Goal: Information Seeking & Learning: Learn about a topic

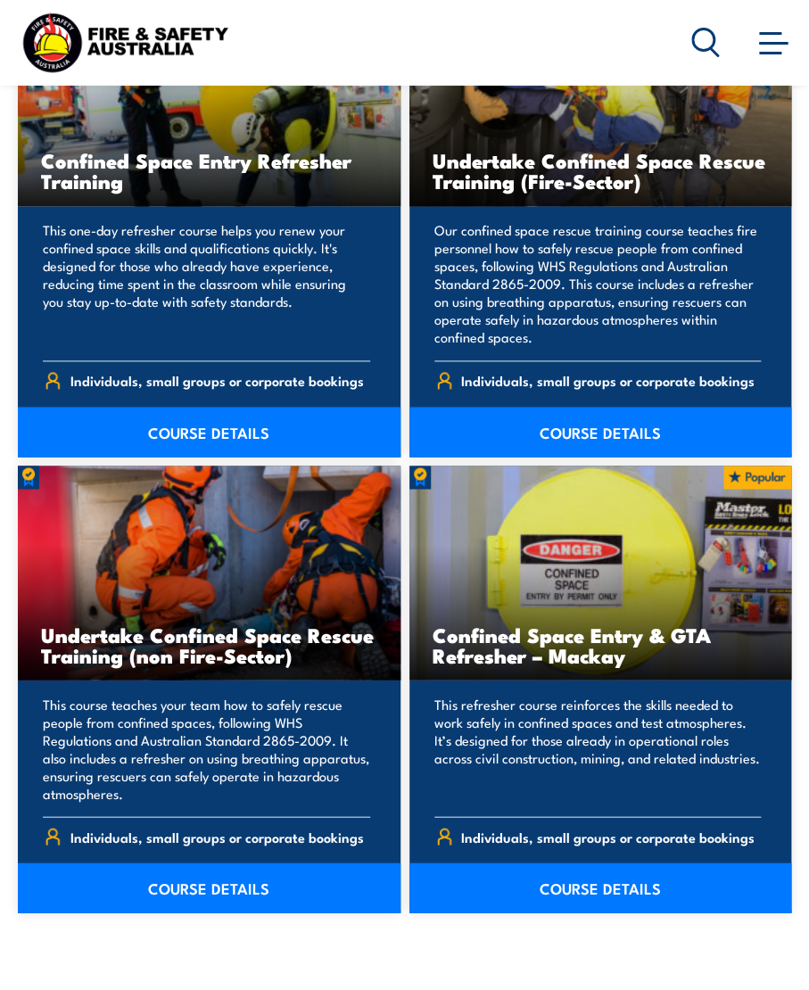
scroll to position [2407, 0]
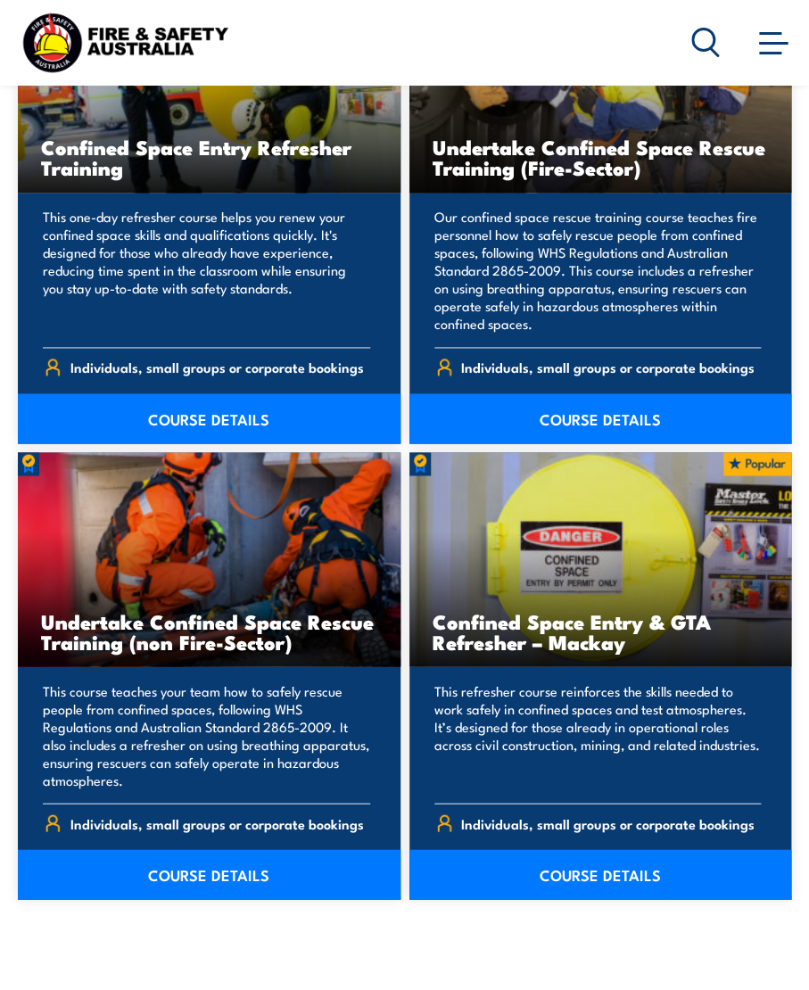
click at [227, 891] on link "COURSE DETAILS" at bounding box center [209, 874] width 383 height 50
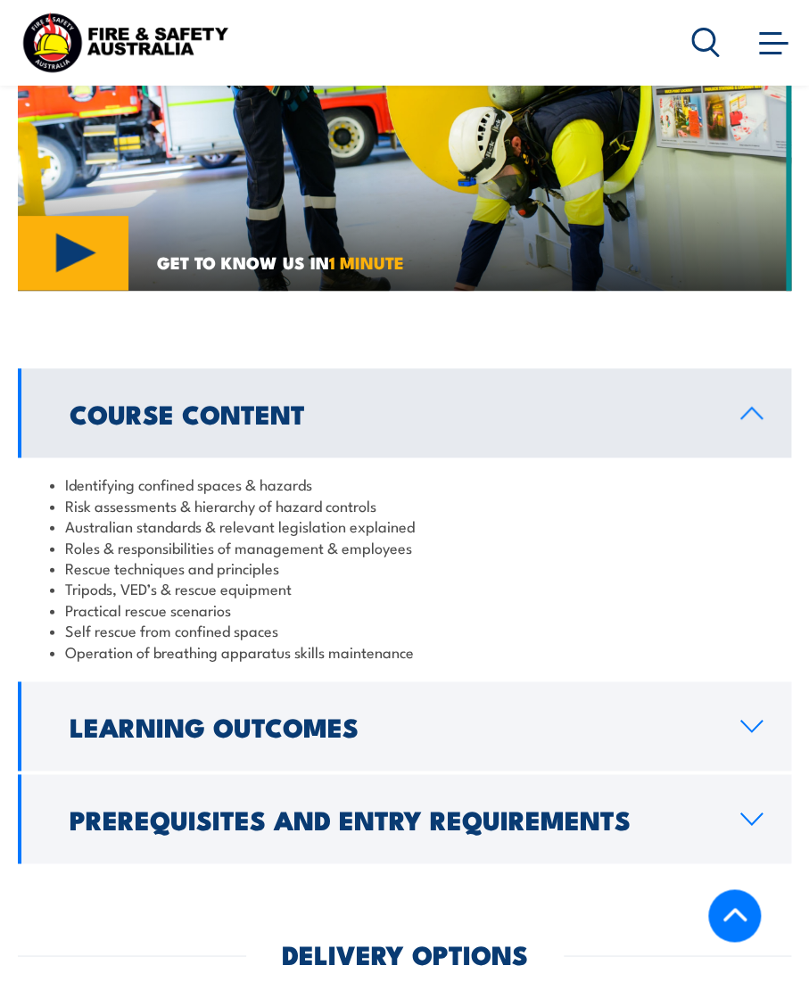
scroll to position [2140, 0]
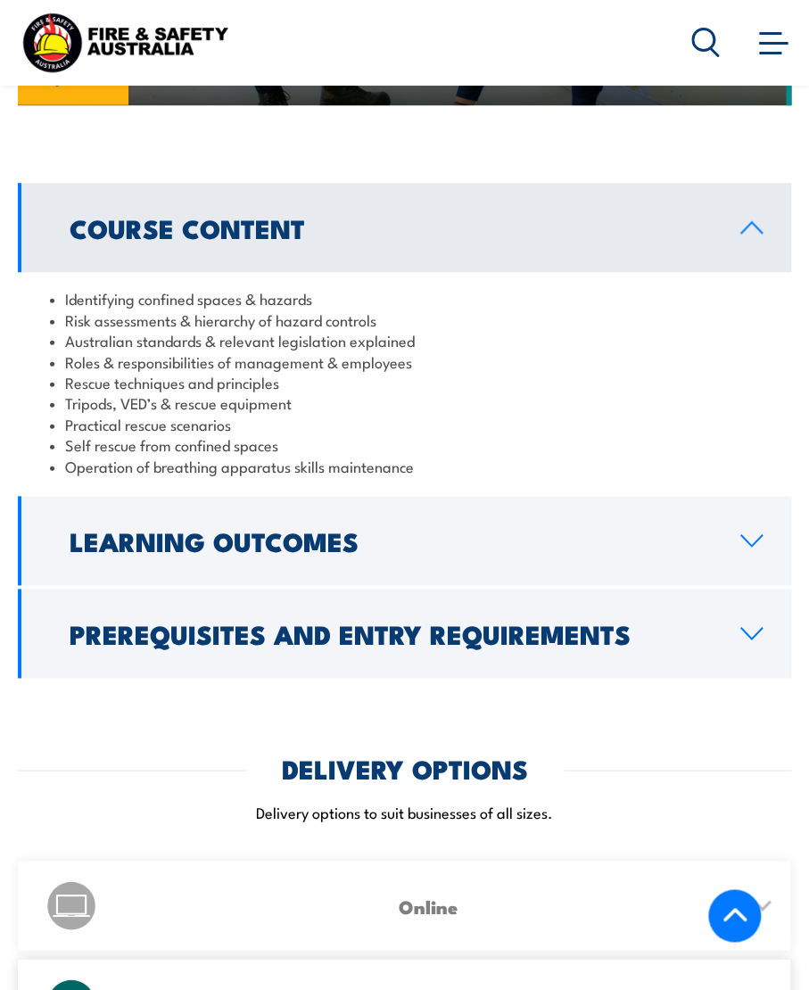
click at [312, 529] on h2 "Learning Outcomes" at bounding box center [391, 540] width 642 height 23
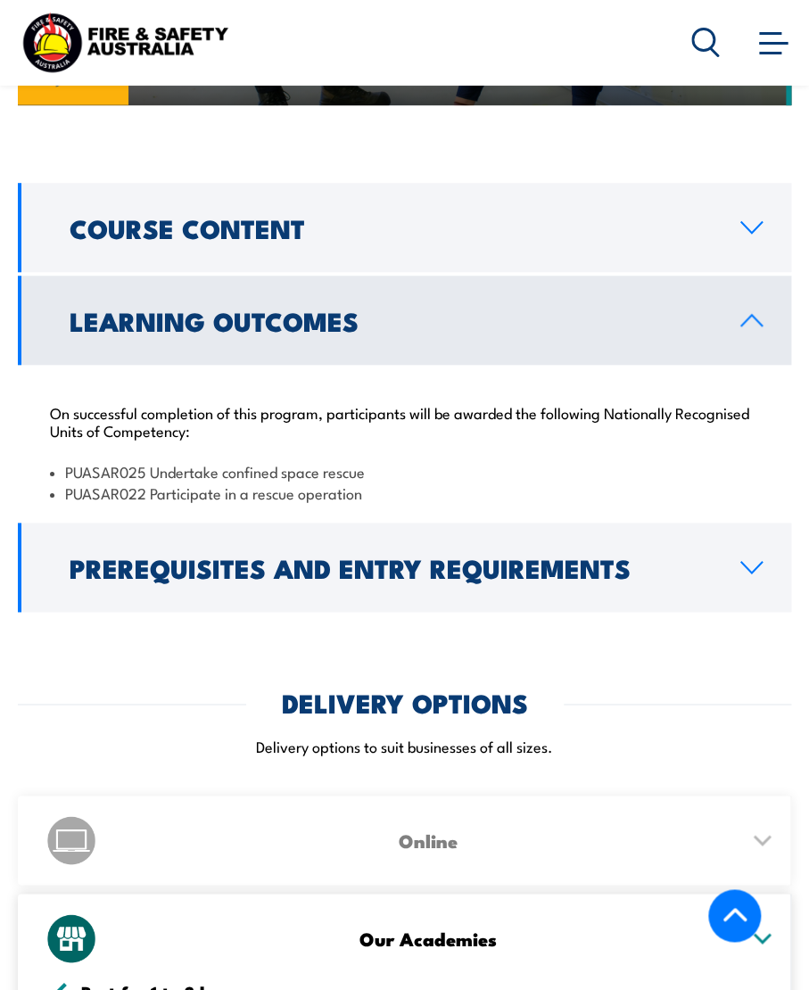
click at [311, 556] on h2 "Prerequisites and Entry Requirements" at bounding box center [391, 567] width 642 height 23
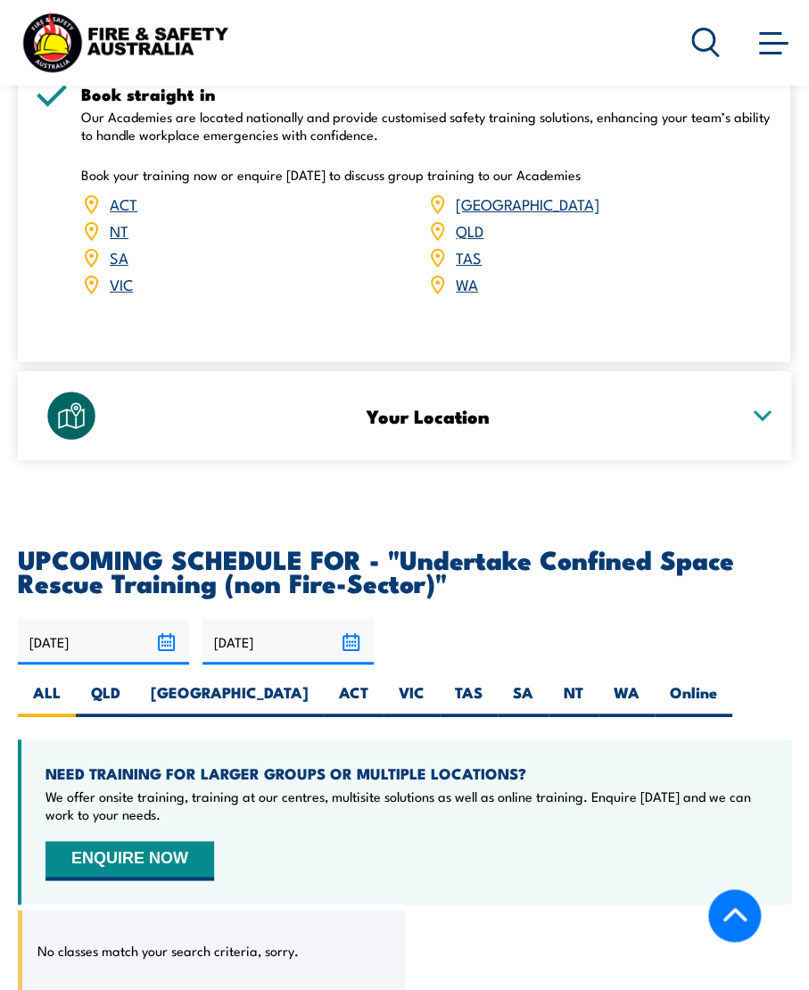
scroll to position [3387, 0]
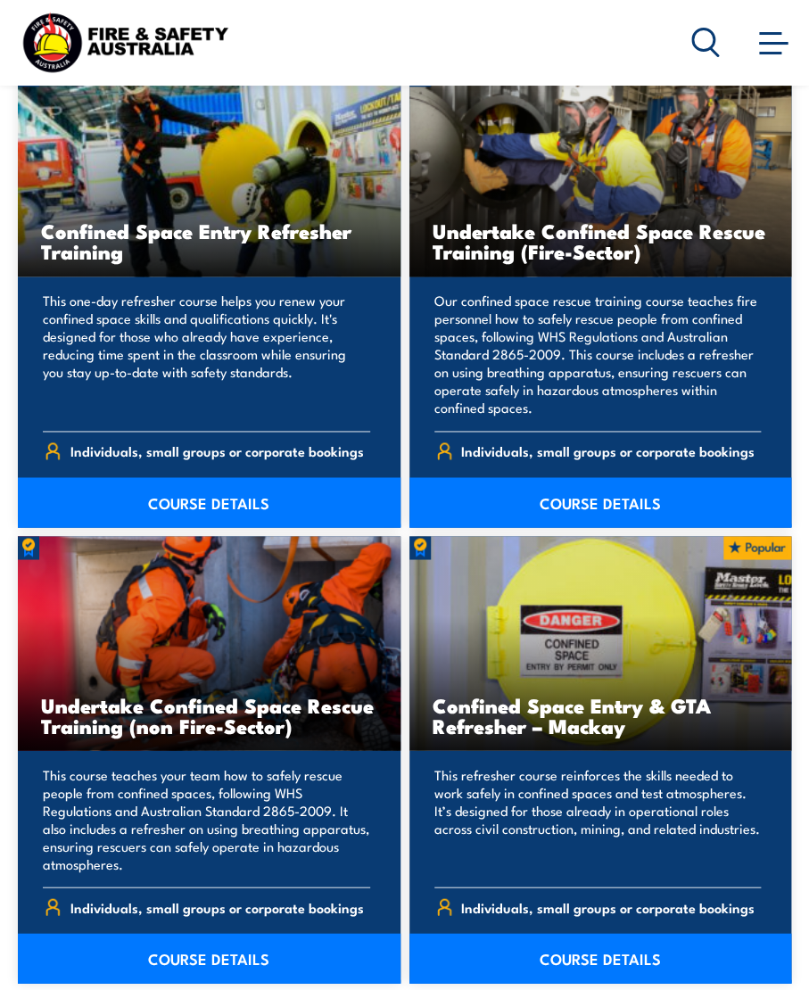
scroll to position [2407, 0]
